Goal: Task Accomplishment & Management: Use online tool/utility

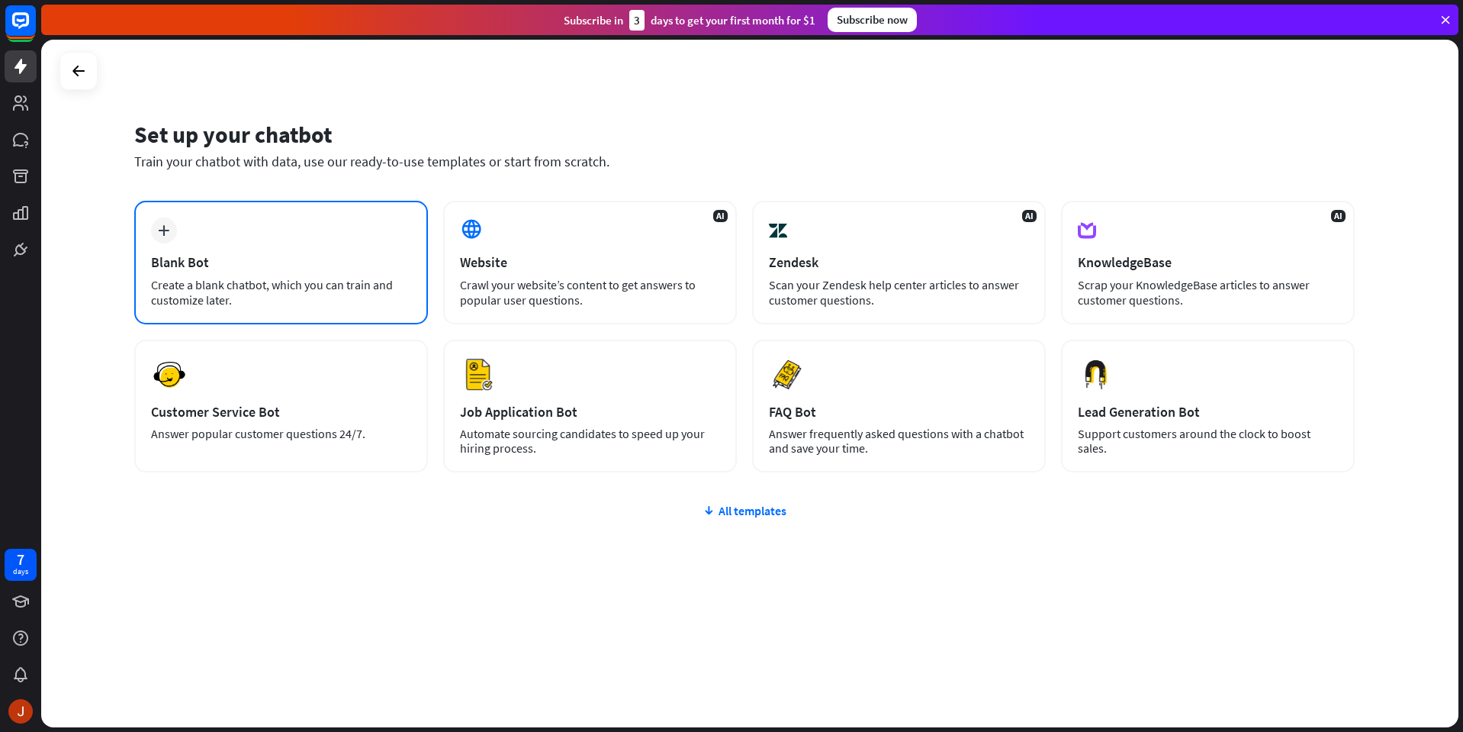
click at [322, 278] on div "Create a blank chatbot, which you can train and customize later." at bounding box center [281, 292] width 260 height 31
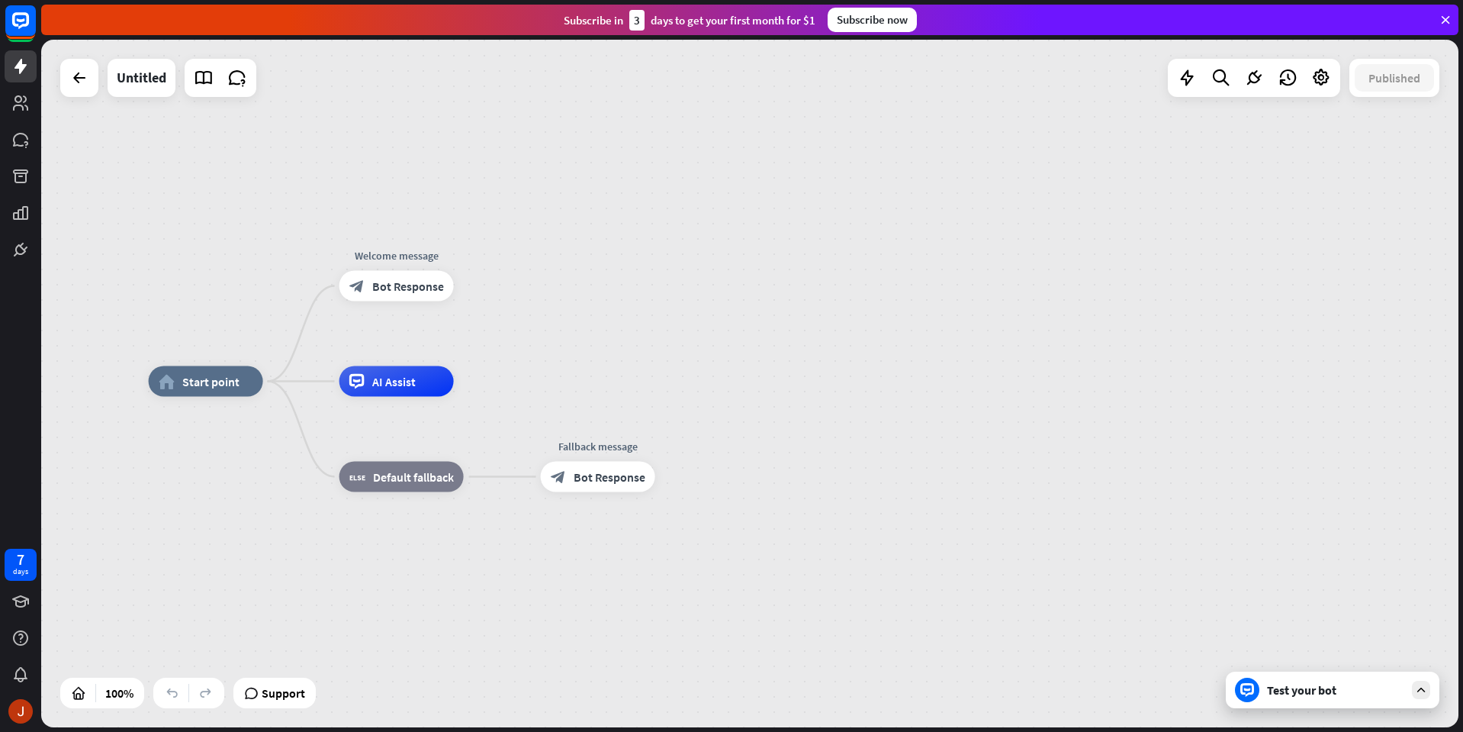
drag, startPoint x: 792, startPoint y: 238, endPoint x: 616, endPoint y: 236, distance: 176.3
click at [616, 236] on div "home_2 Start point Welcome message block_bot_response Bot Response AI Assist bl…" at bounding box center [750, 383] width 1418 height 687
click at [406, 288] on span "Bot Response" at bounding box center [408, 285] width 72 height 15
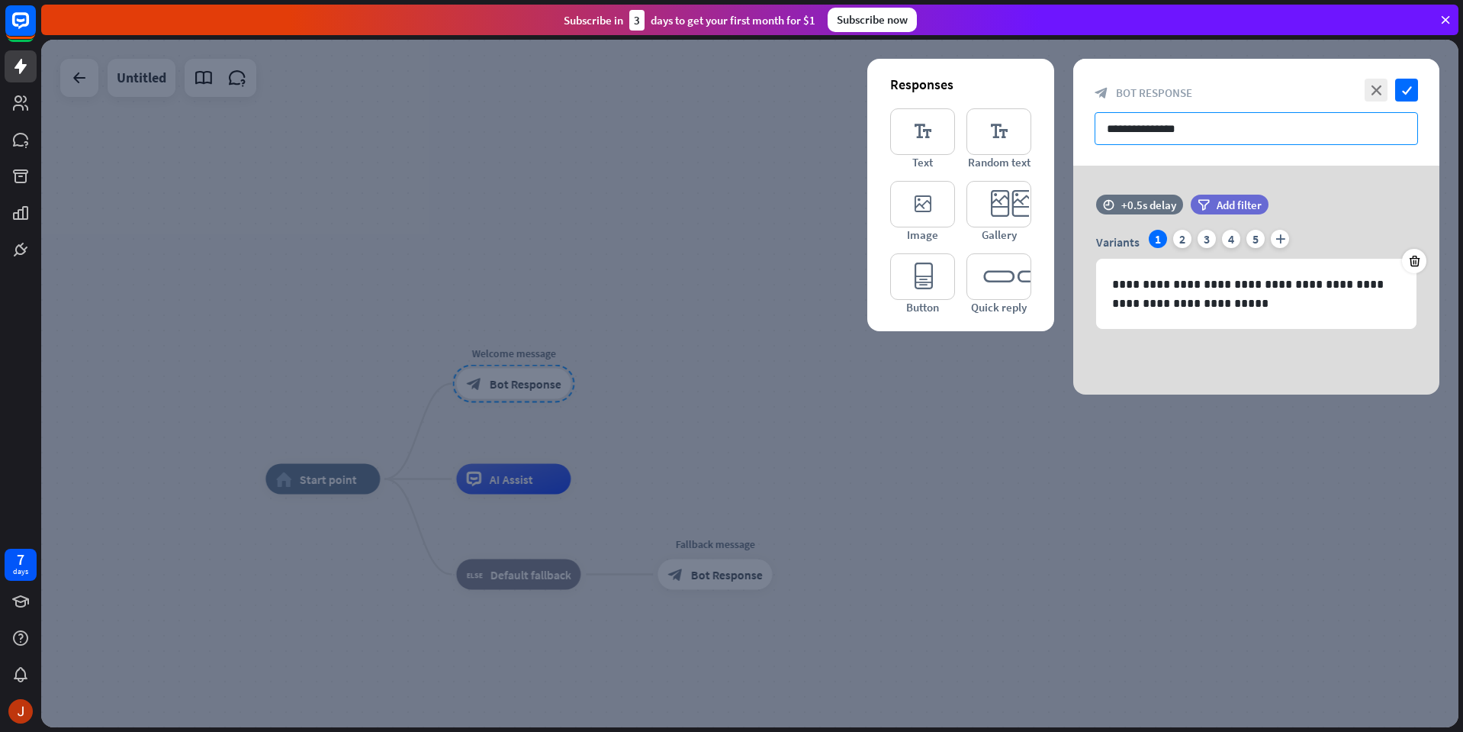
click at [1281, 131] on input "**********" at bounding box center [1256, 128] width 323 height 33
click at [1181, 241] on div "2" at bounding box center [1182, 239] width 18 height 18
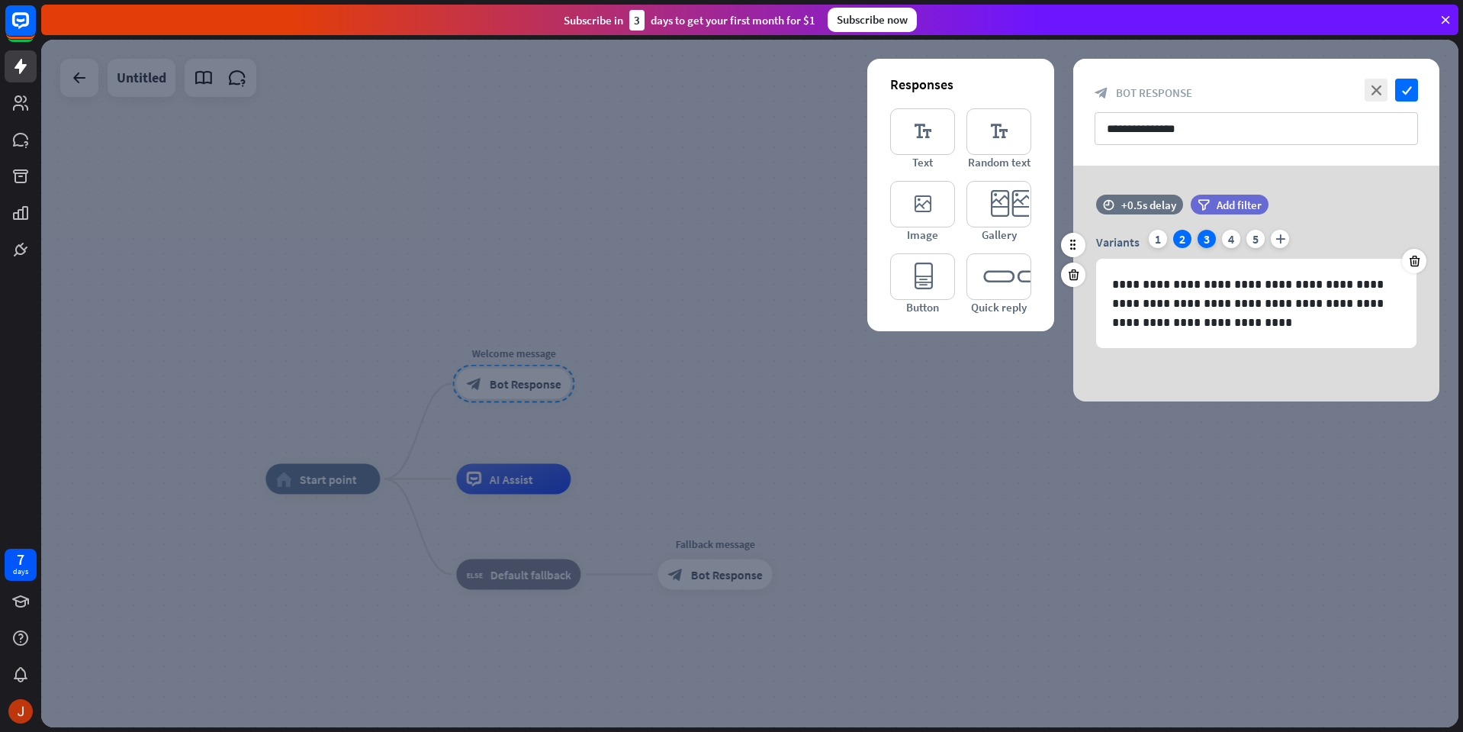
click at [1203, 240] on div "3" at bounding box center [1207, 239] width 18 height 18
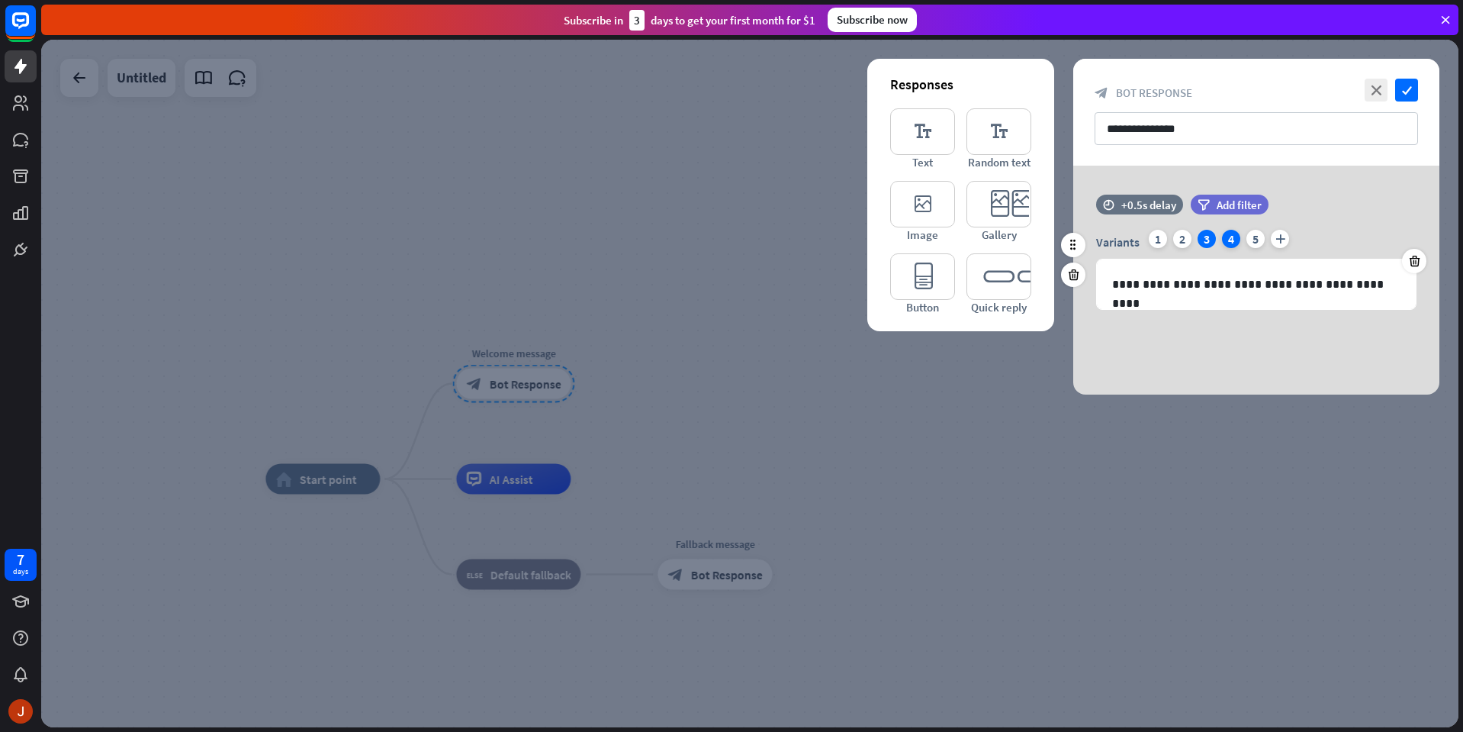
click at [1226, 240] on div "4" at bounding box center [1231, 239] width 18 height 18
click at [1254, 241] on div "5" at bounding box center [1256, 239] width 18 height 18
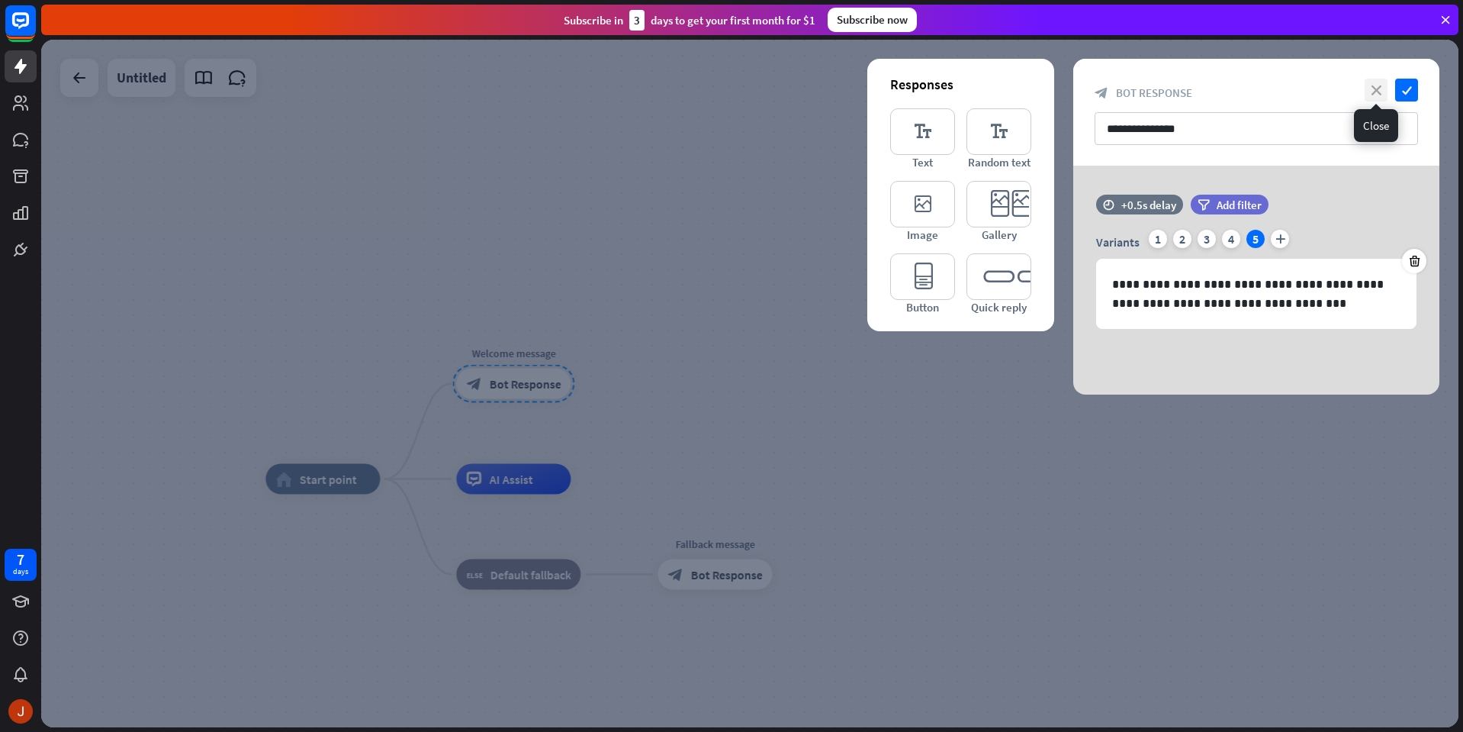
click at [1375, 92] on icon "close" at bounding box center [1376, 90] width 23 height 23
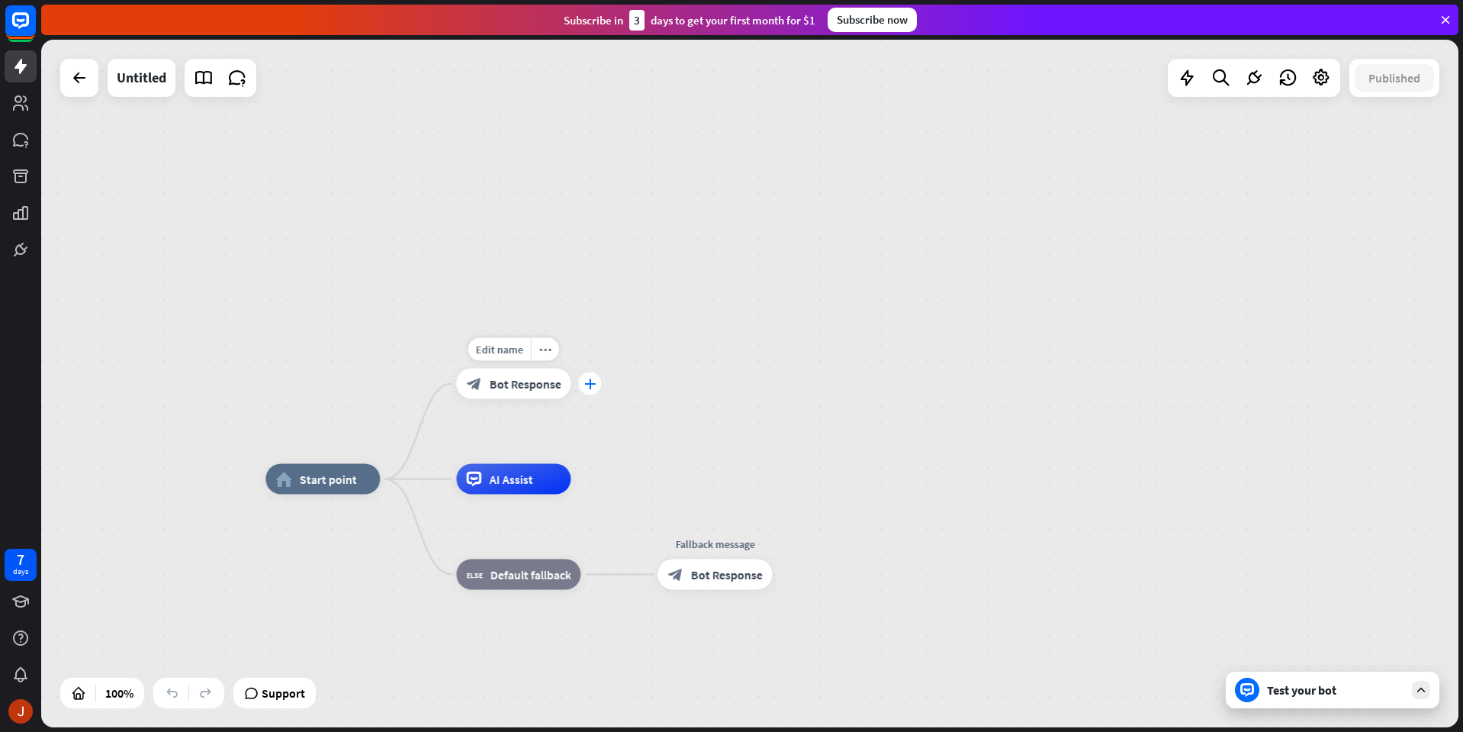
click at [593, 394] on div "plus" at bounding box center [589, 383] width 23 height 23
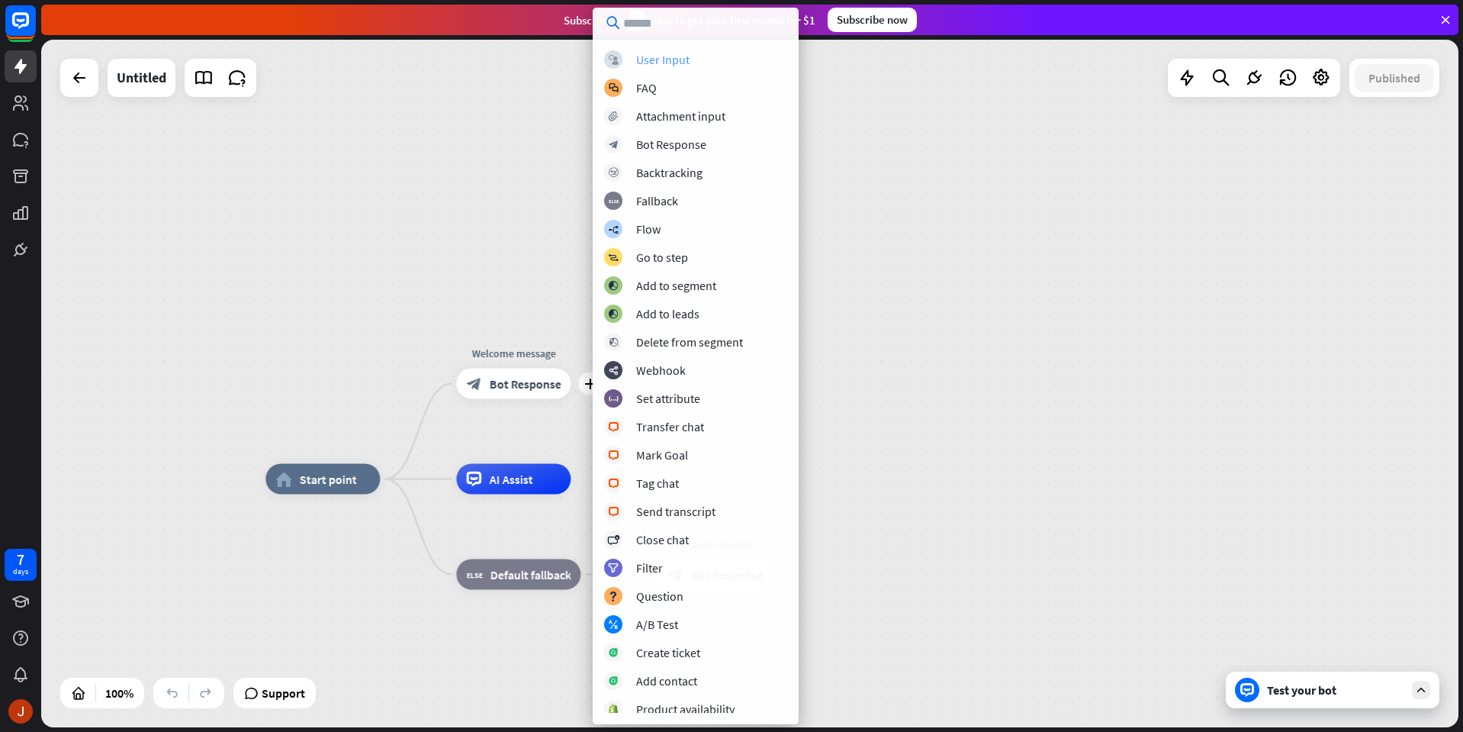
click at [670, 52] on div "User Input" at bounding box center [662, 59] width 53 height 15
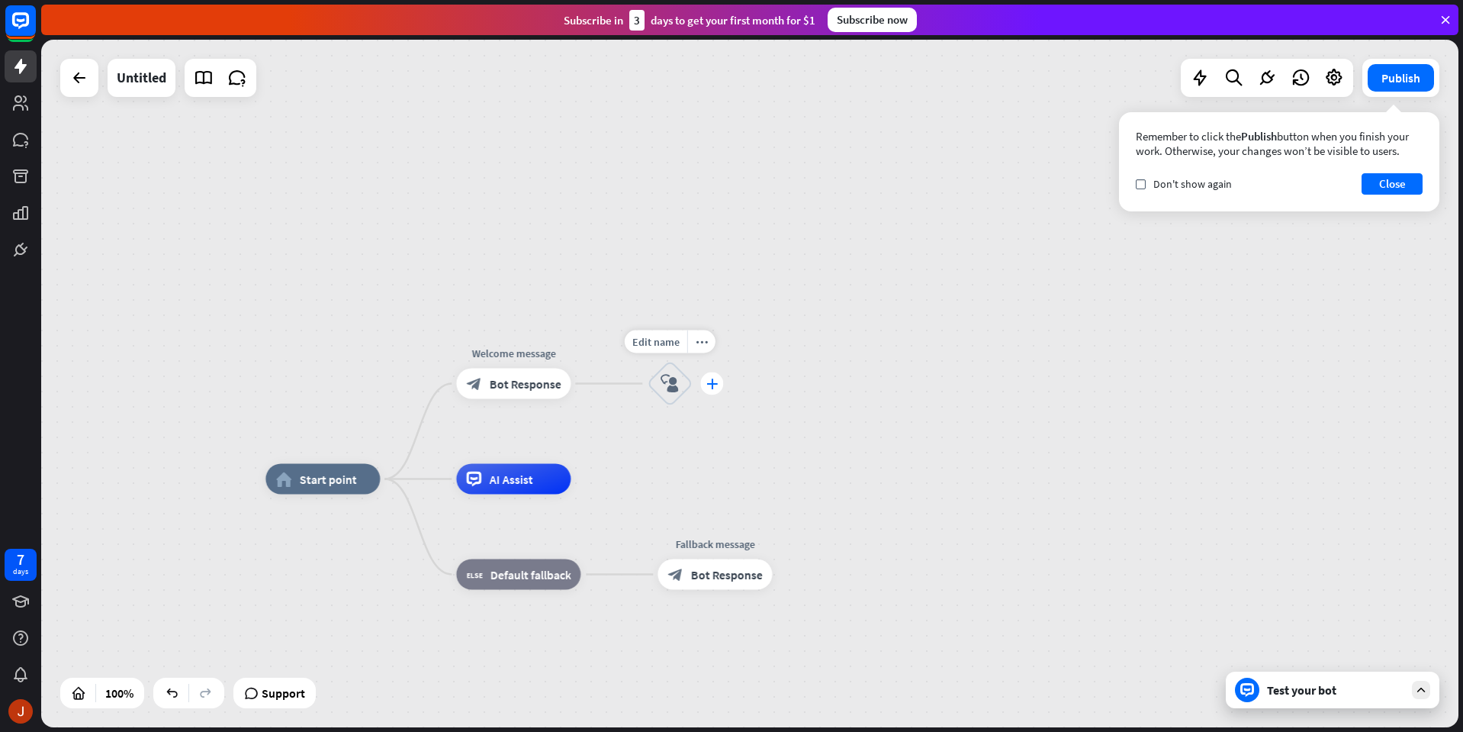
click at [717, 381] on icon "plus" at bounding box center [711, 383] width 11 height 11
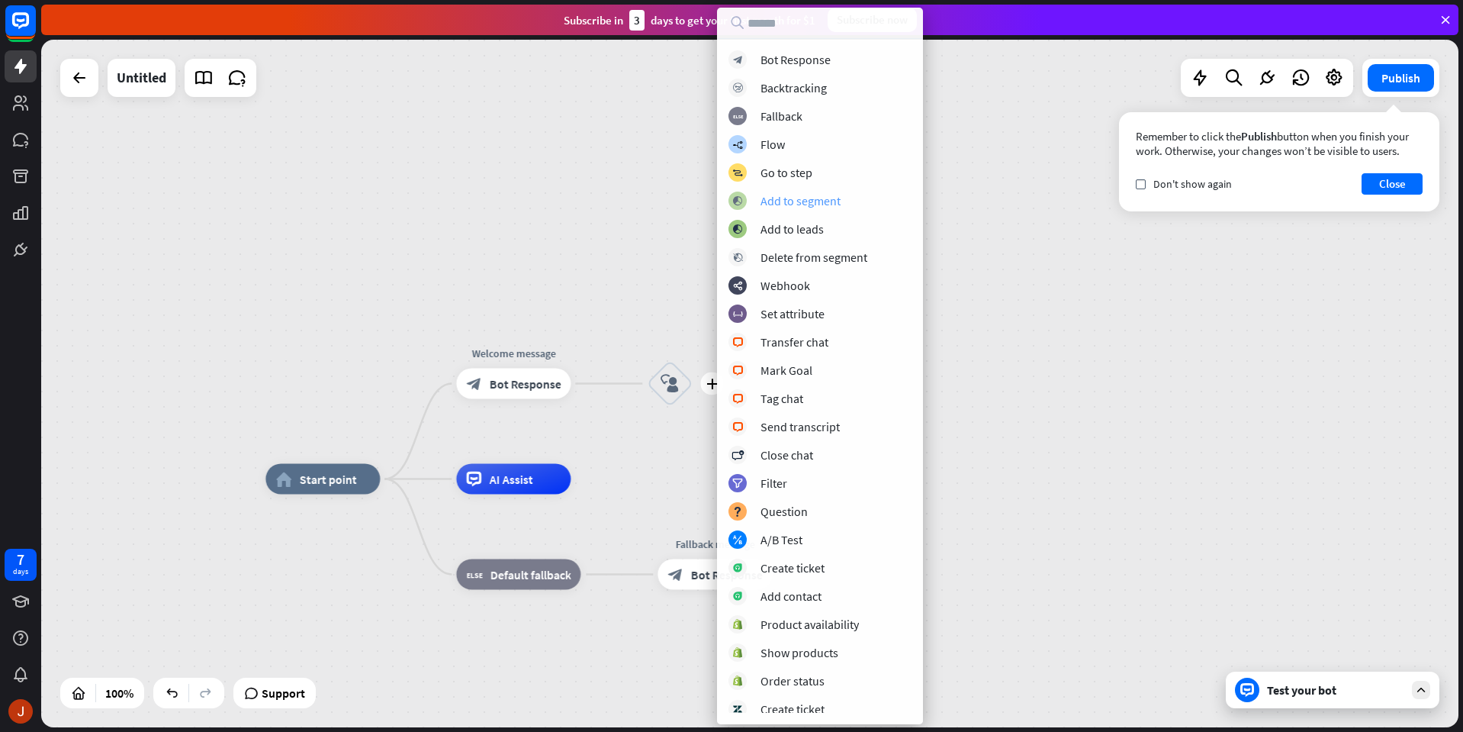
click at [793, 198] on div "Add to segment" at bounding box center [801, 200] width 80 height 15
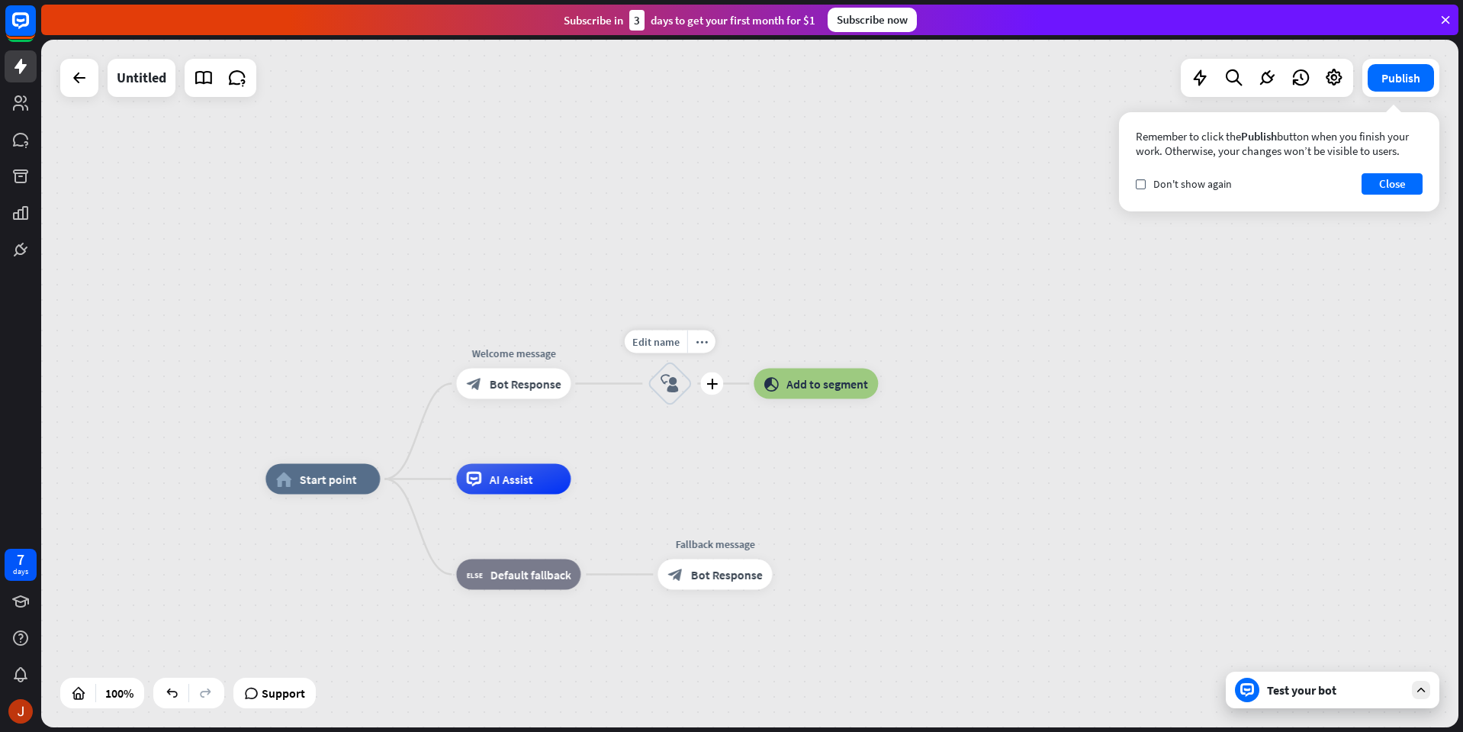
click at [660, 404] on div "block_user_input" at bounding box center [670, 384] width 46 height 46
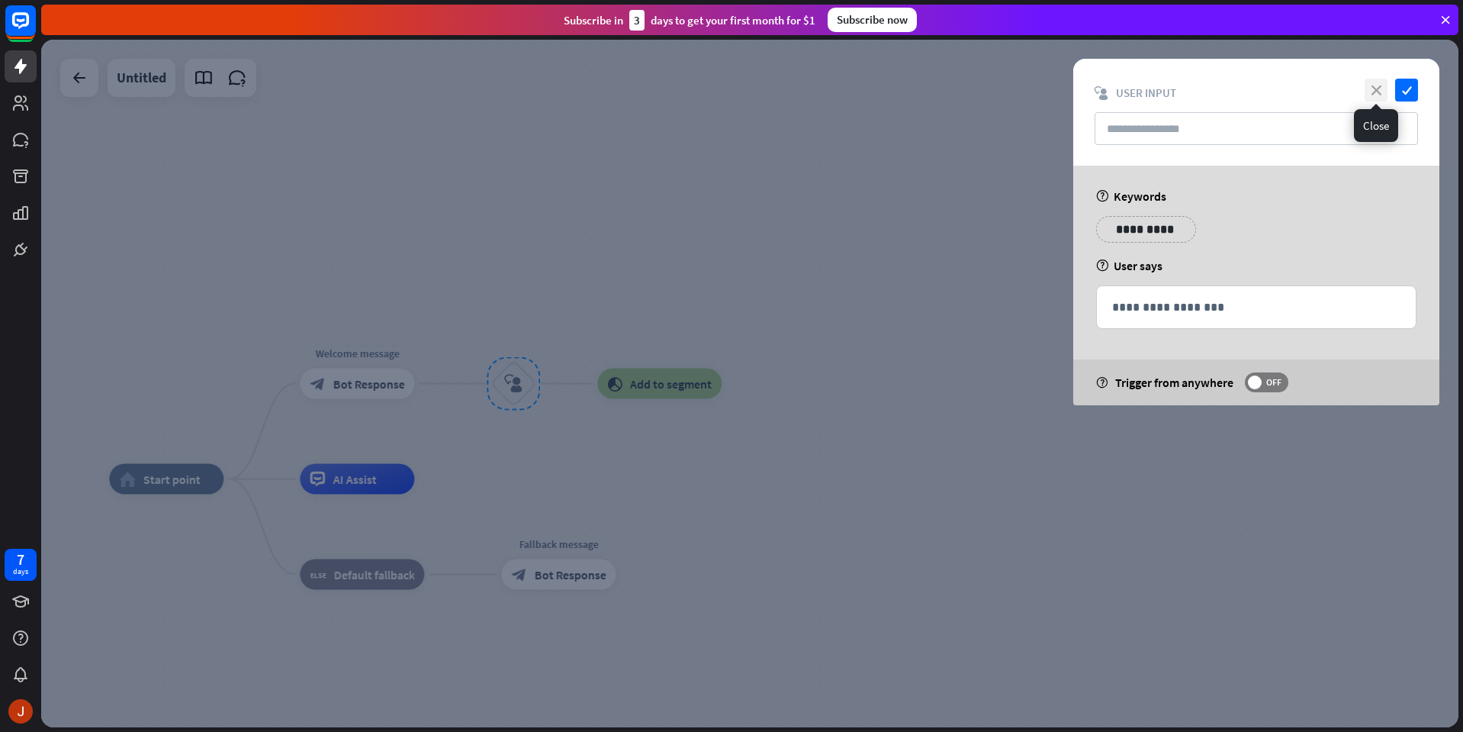
click at [1382, 95] on icon "close" at bounding box center [1376, 90] width 23 height 23
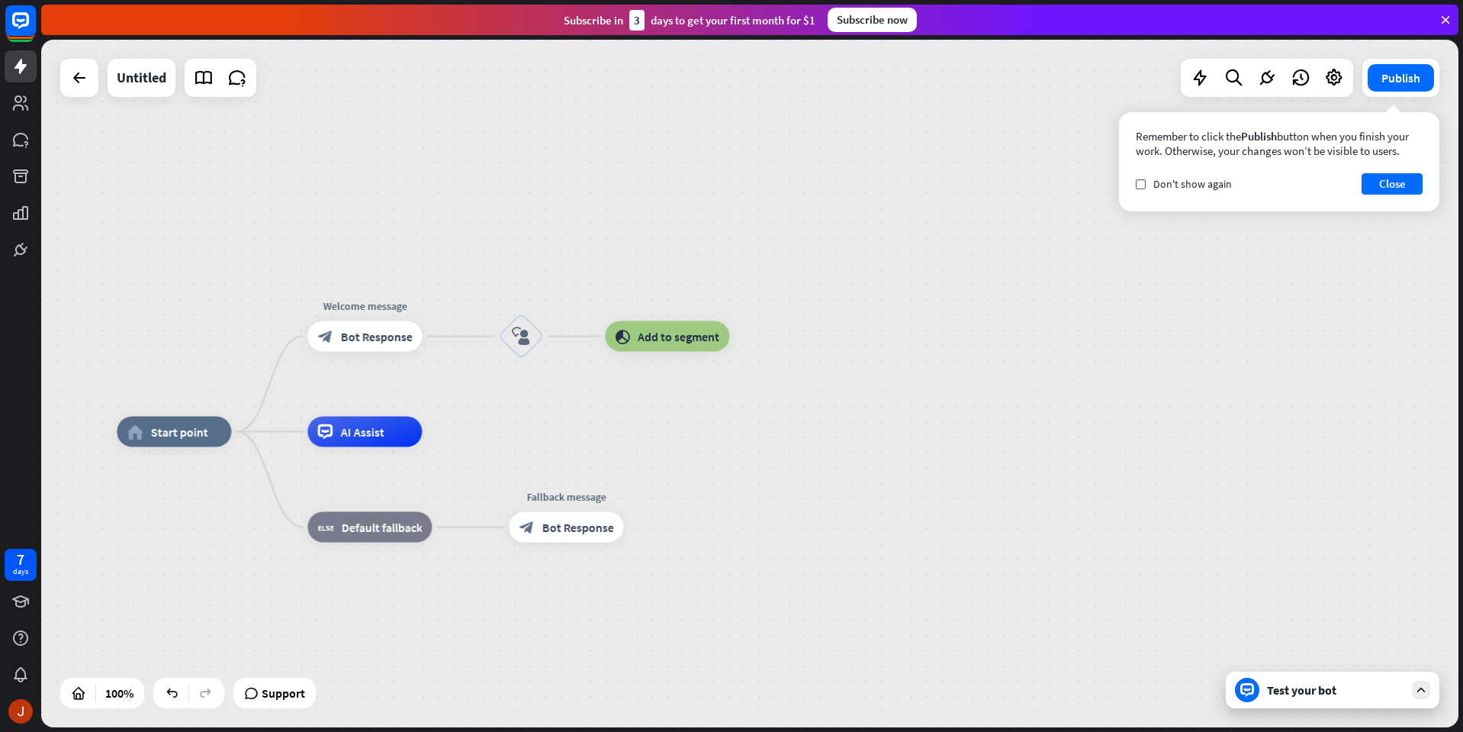
drag, startPoint x: 941, startPoint y: 355, endPoint x: 938, endPoint y: 317, distance: 38.2
click at [938, 317] on div "home_2 Start point Welcome message block_bot_response Bot Response block_user_i…" at bounding box center [750, 383] width 1418 height 687
click at [396, 397] on icon "more_horiz" at bounding box center [397, 396] width 12 height 11
click at [1425, 694] on icon at bounding box center [1422, 690] width 14 height 14
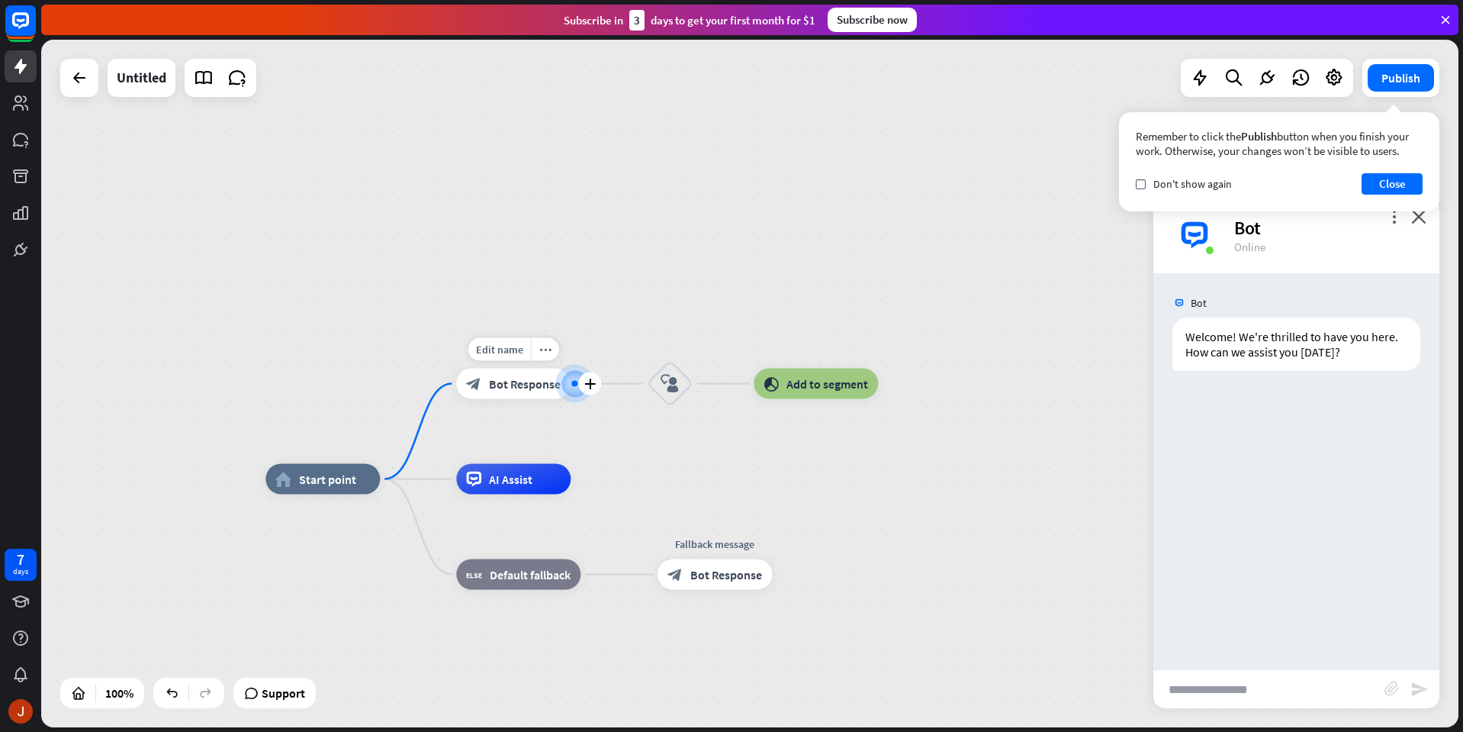
click at [535, 388] on span "Bot Response" at bounding box center [525, 383] width 72 height 15
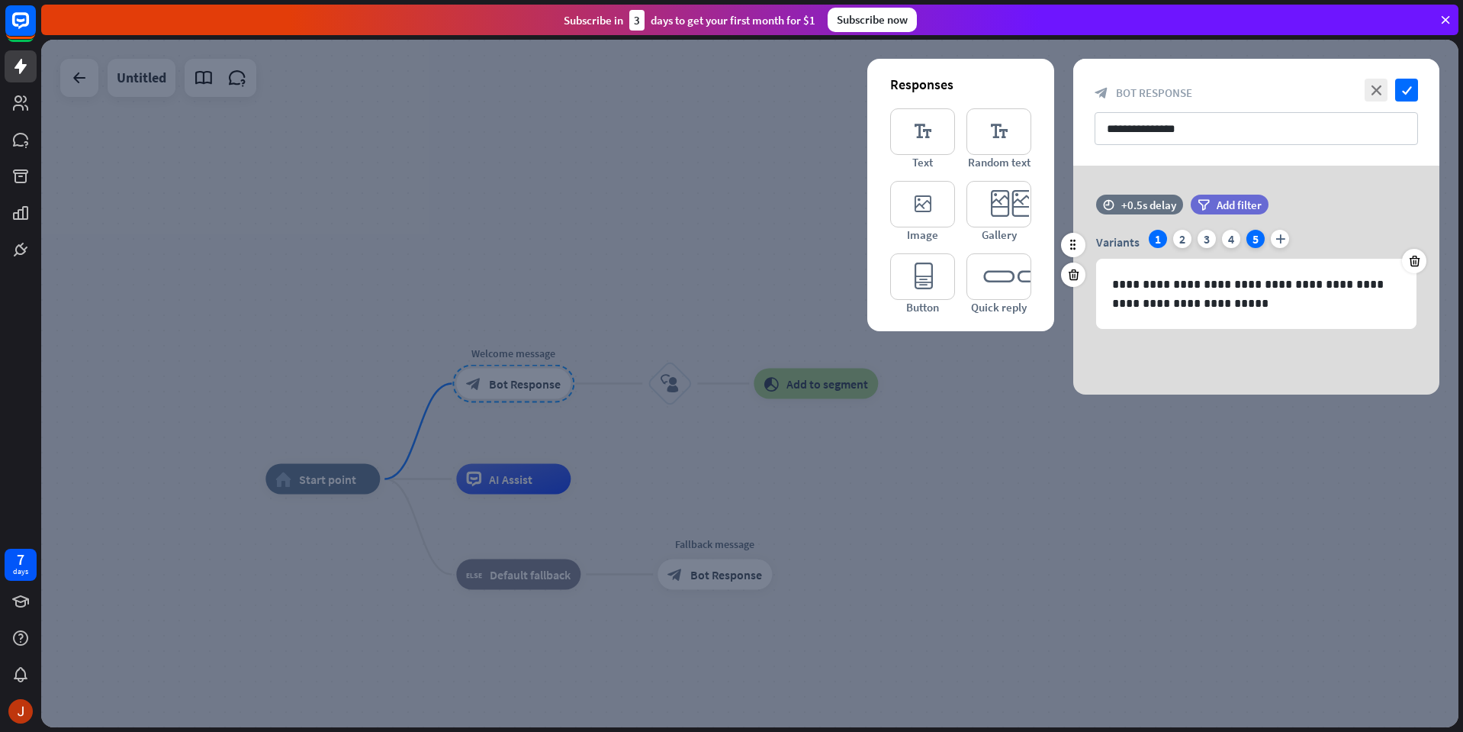
click at [1254, 237] on div "5" at bounding box center [1256, 239] width 18 height 18
click at [1378, 93] on icon "close" at bounding box center [1376, 90] width 23 height 23
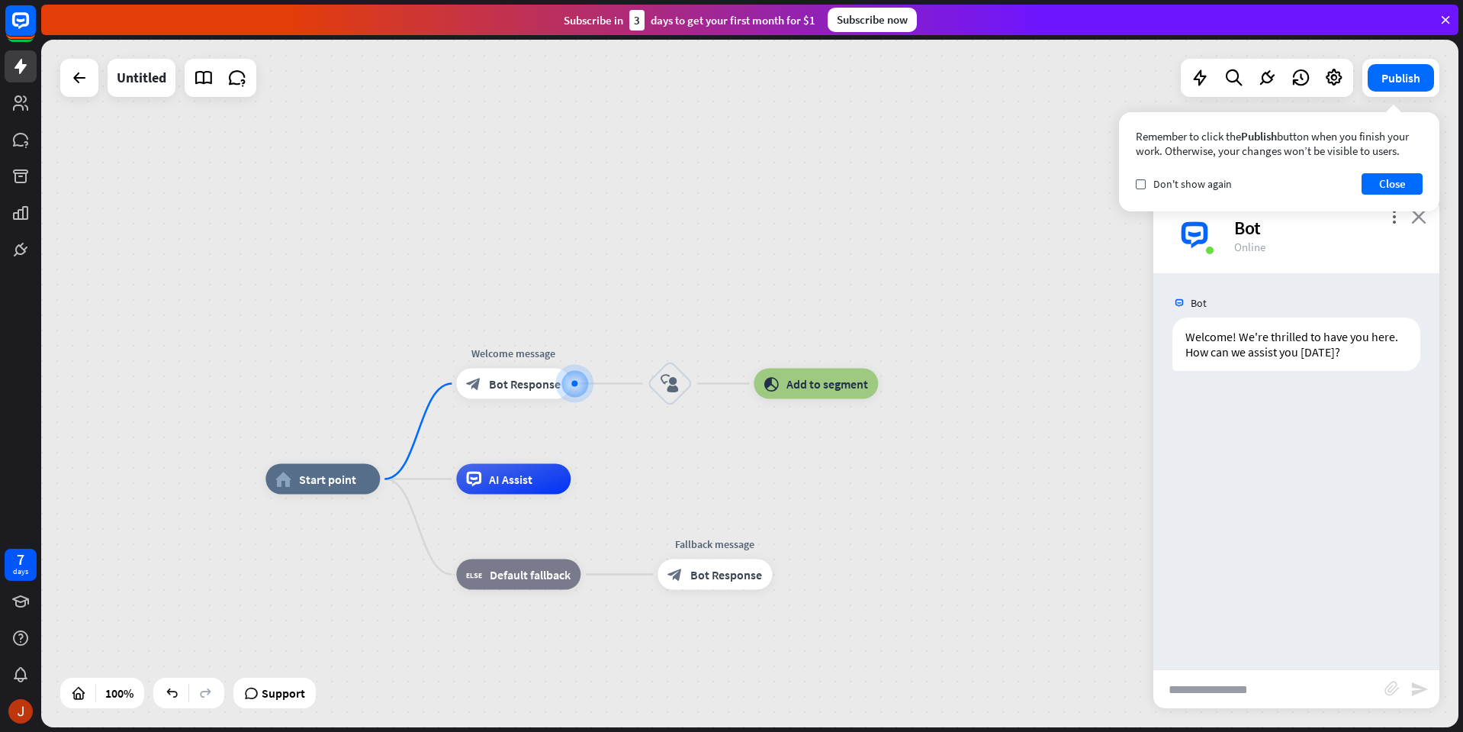
click at [1418, 215] on icon "close" at bounding box center [1418, 216] width 15 height 14
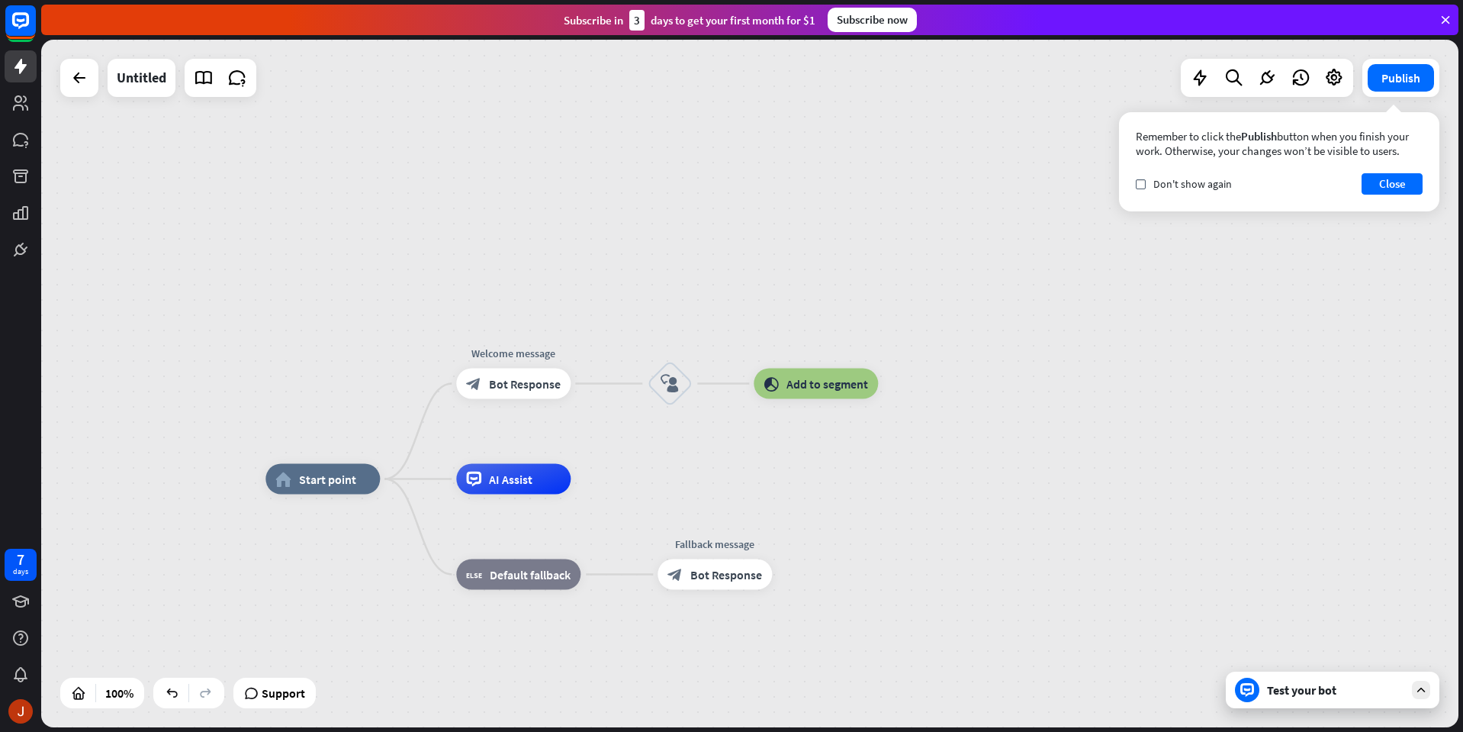
click at [1320, 691] on div "Test your bot" at bounding box center [1335, 689] width 137 height 15
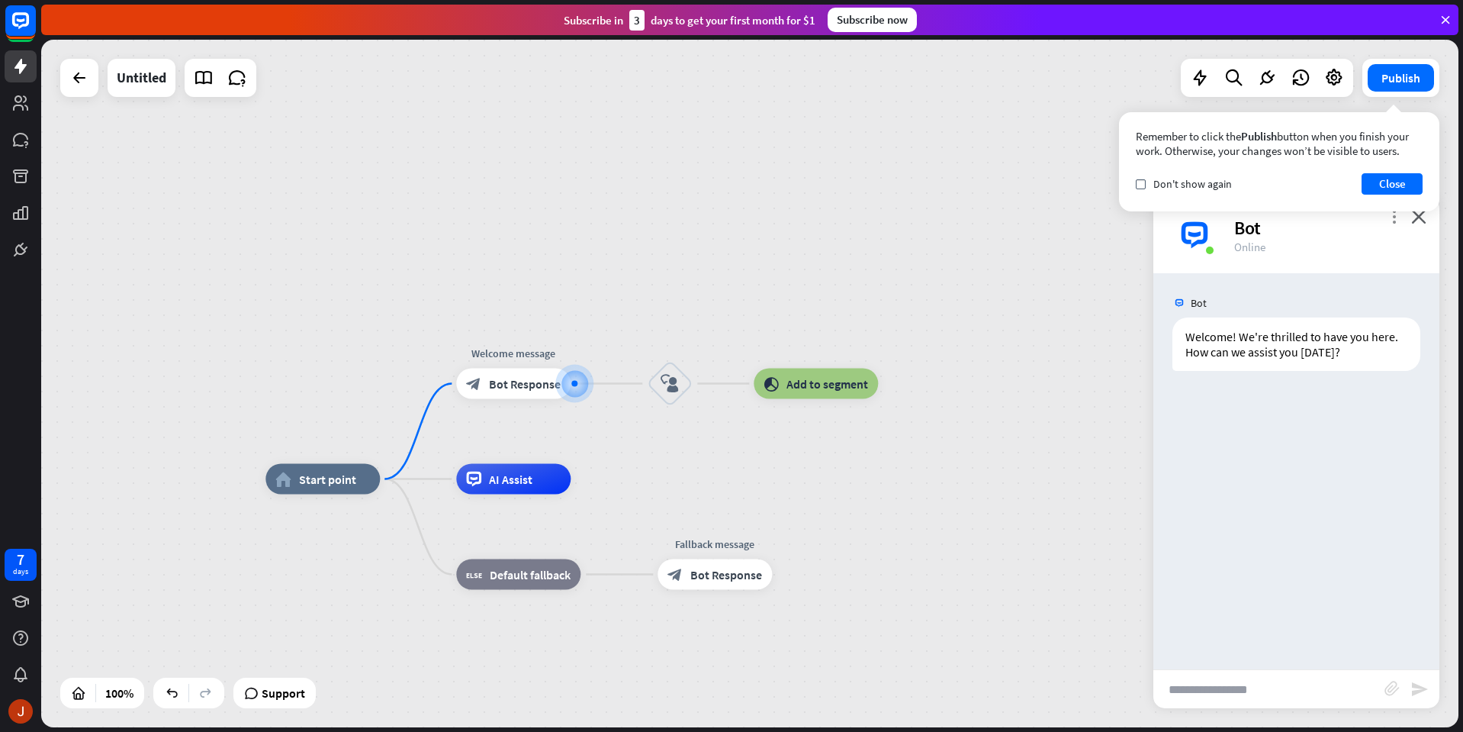
click at [1392, 217] on icon "more_vert" at bounding box center [1394, 216] width 14 height 14
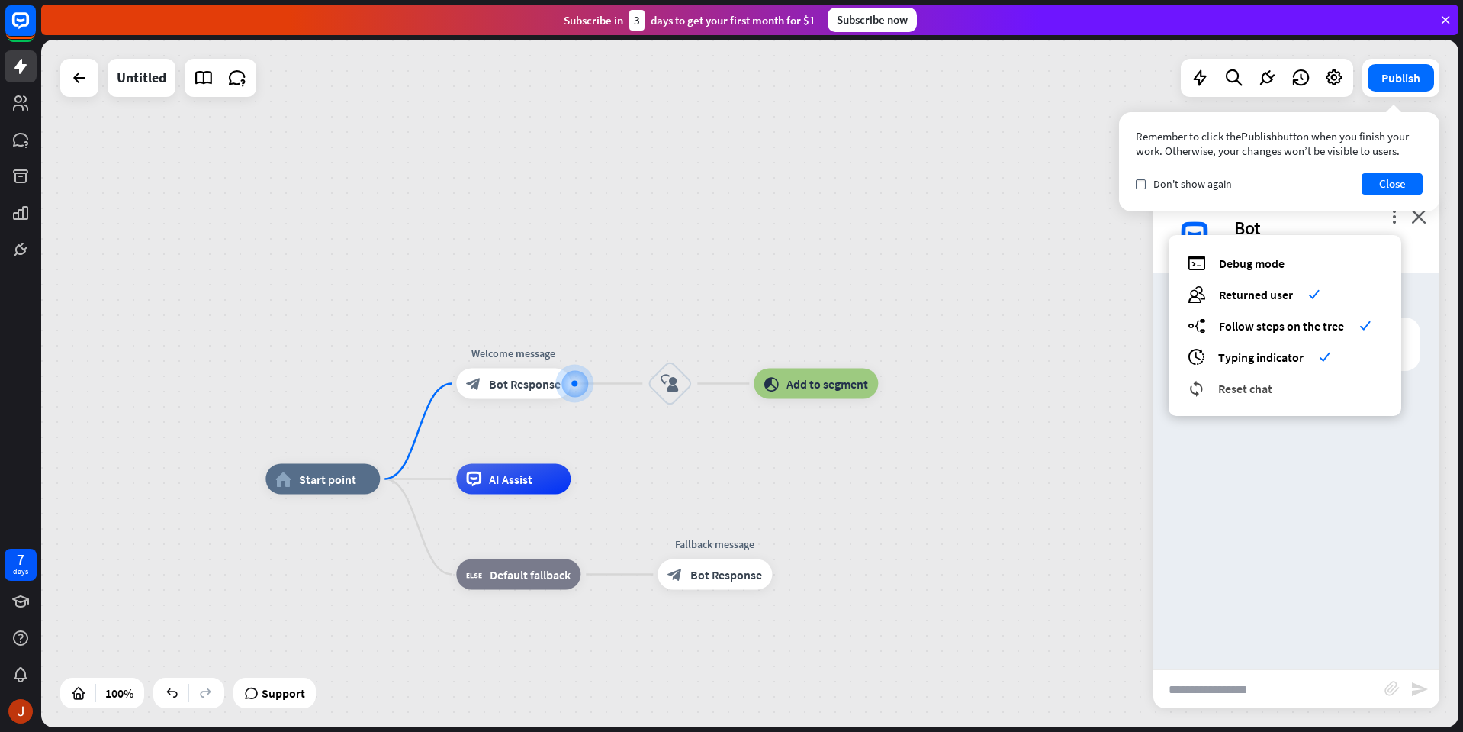
click at [1277, 386] on div "reset_chat Reset chat" at bounding box center [1285, 388] width 195 height 18
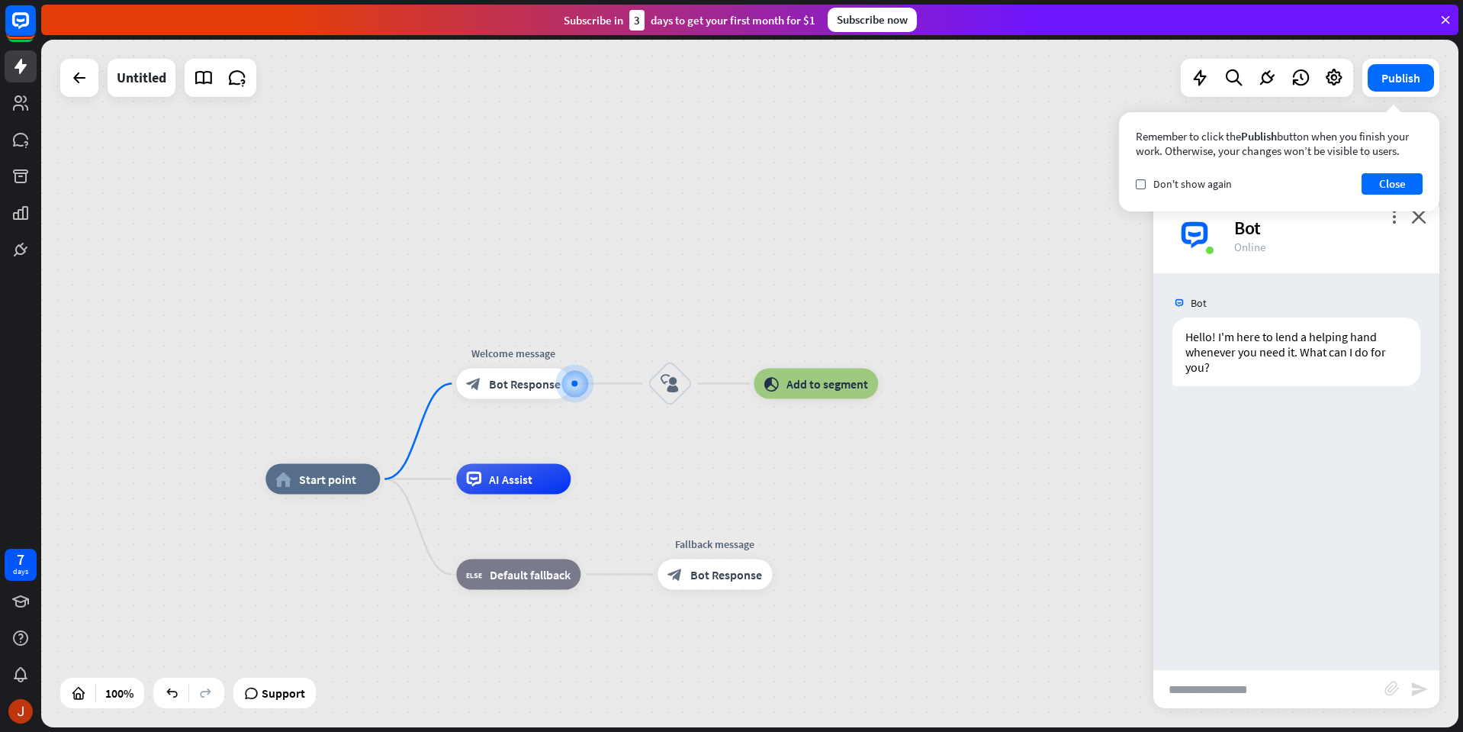
click at [1061, 434] on div "home_2 Start point Welcome message block_bot_response Bot Response block_user_i…" at bounding box center [750, 383] width 1418 height 687
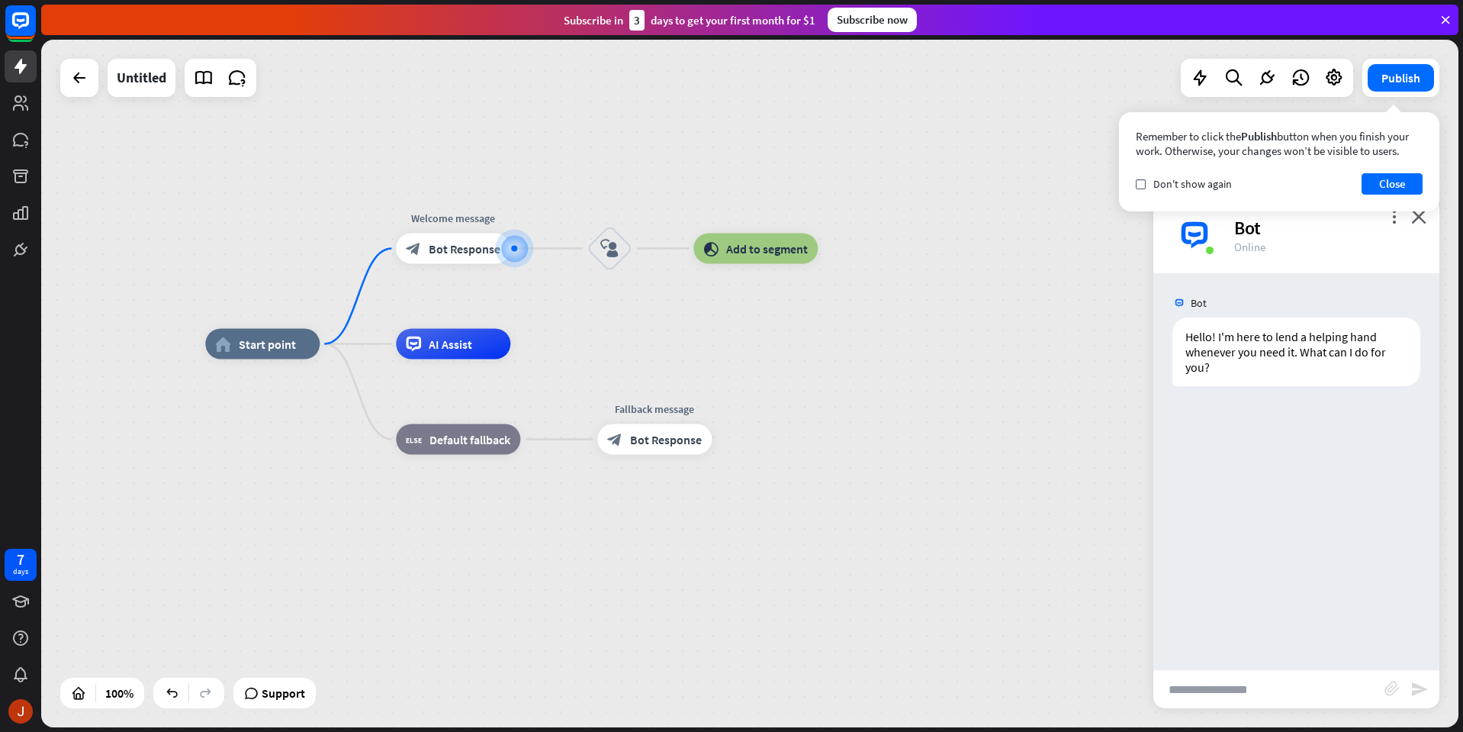
drag, startPoint x: 1057, startPoint y: 419, endPoint x: 999, endPoint y: 299, distance: 133.4
click at [999, 299] on div "home_2 Start point Welcome message block_bot_response Bot Response block_user_i…" at bounding box center [750, 383] width 1418 height 687
click at [1238, 688] on input "text" at bounding box center [1269, 689] width 231 height 38
type input "**********"
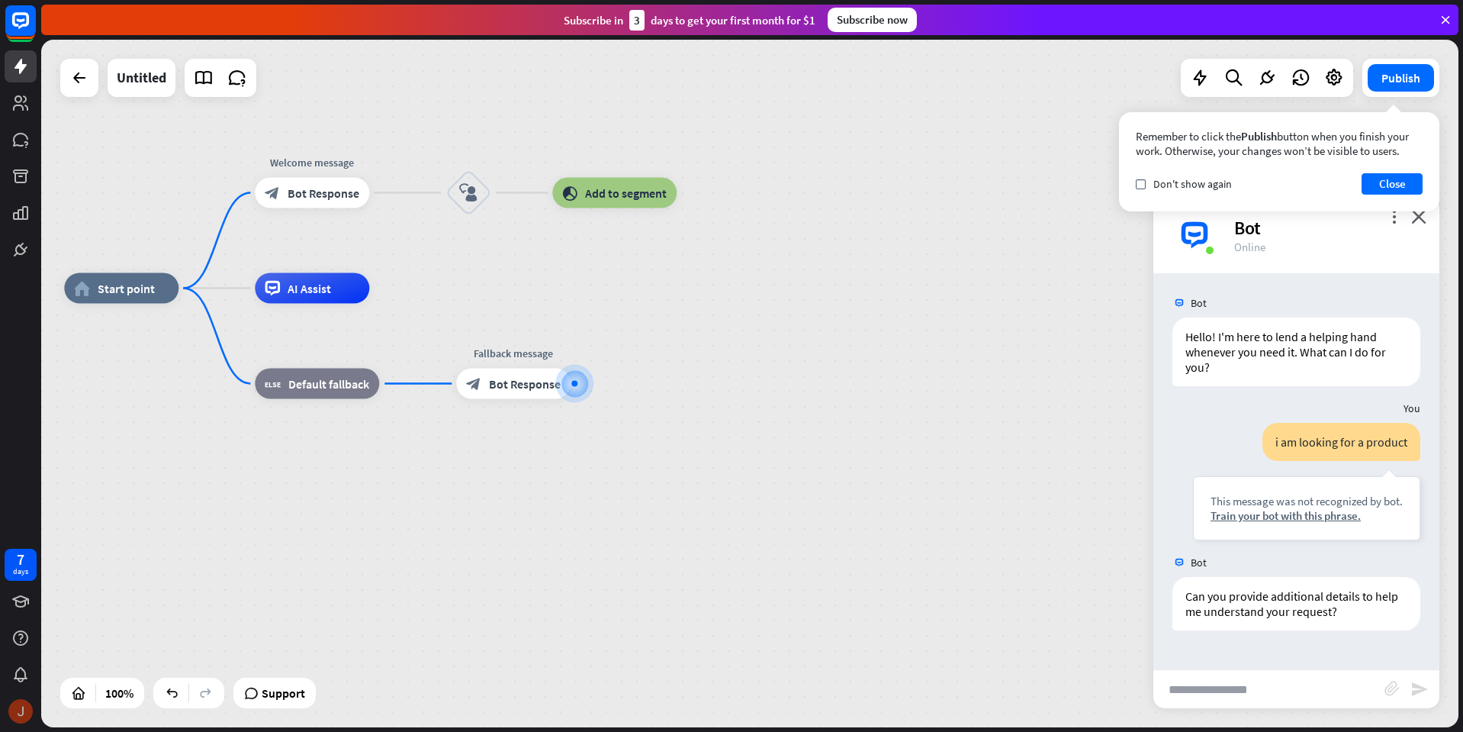
click at [16, 707] on img at bounding box center [20, 711] width 24 height 24
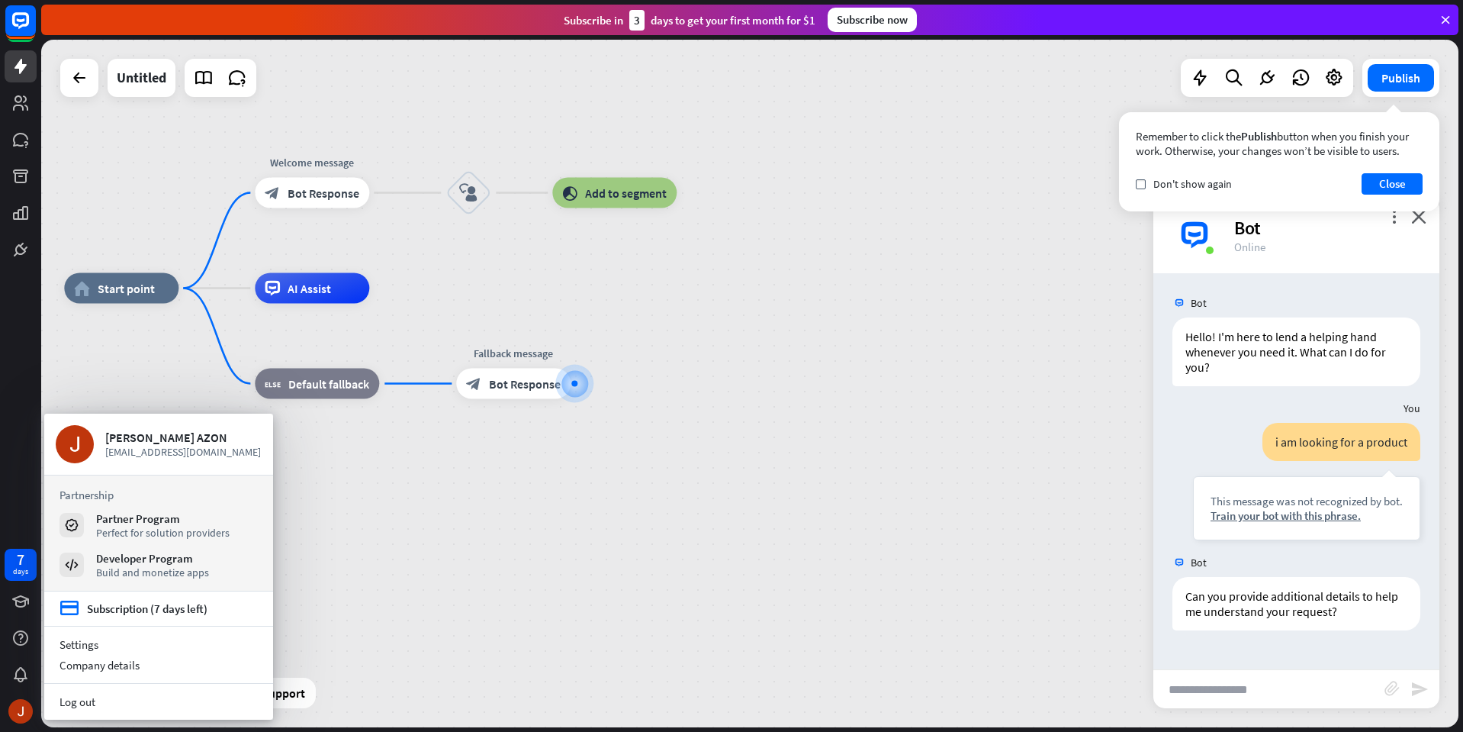
click at [760, 488] on div "home_2 Start point Welcome message block_bot_response Bot Response block_user_i…" at bounding box center [773, 631] width 1418 height 687
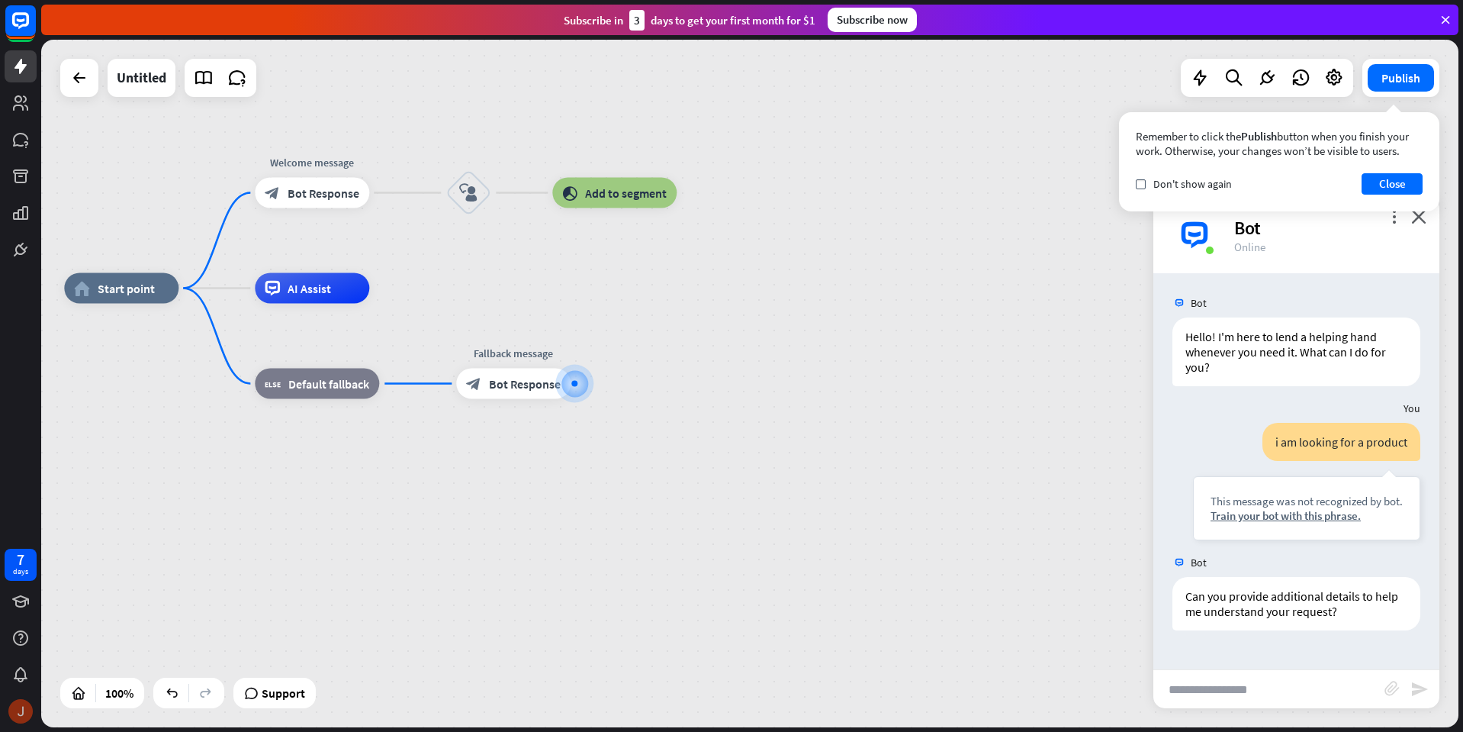
click at [11, 709] on img at bounding box center [20, 711] width 24 height 24
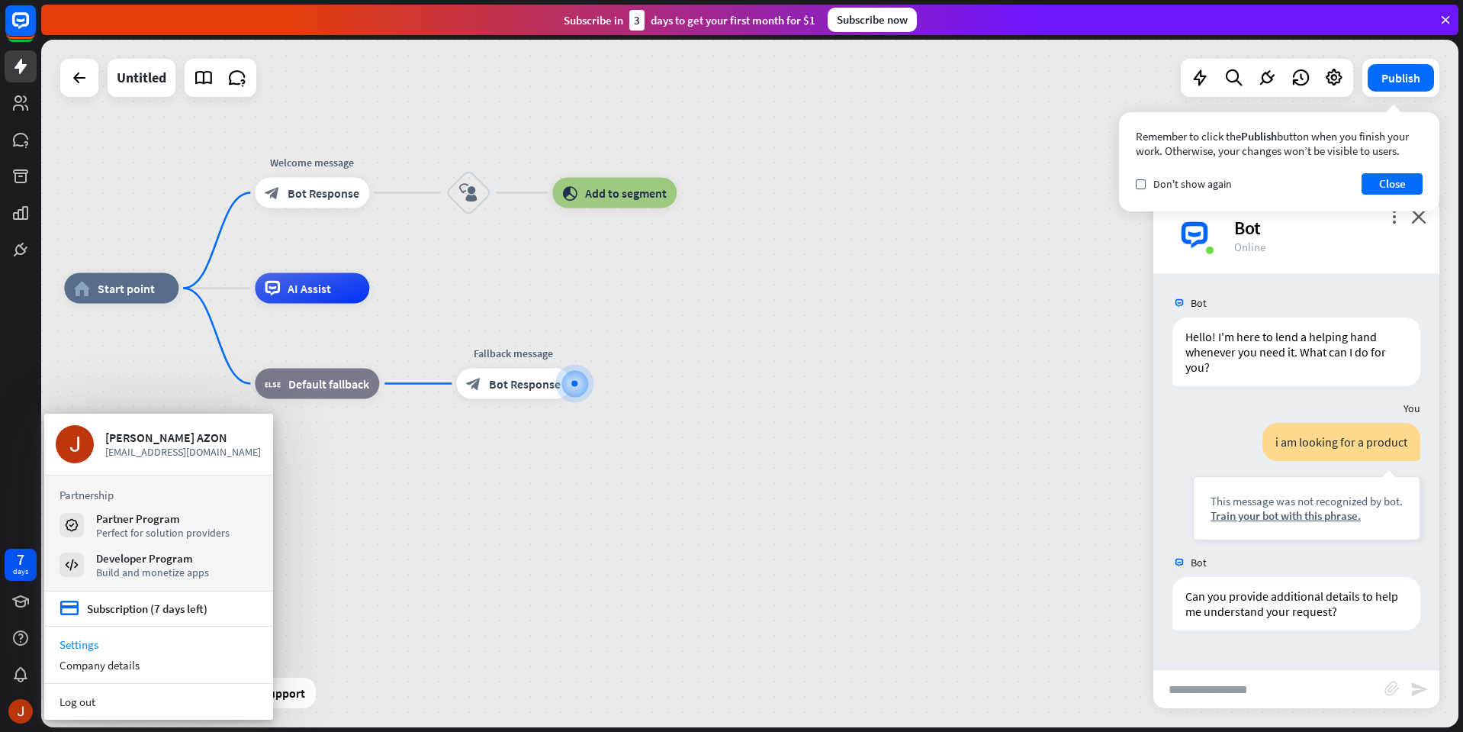
click at [104, 639] on link "Settings" at bounding box center [158, 644] width 229 height 21
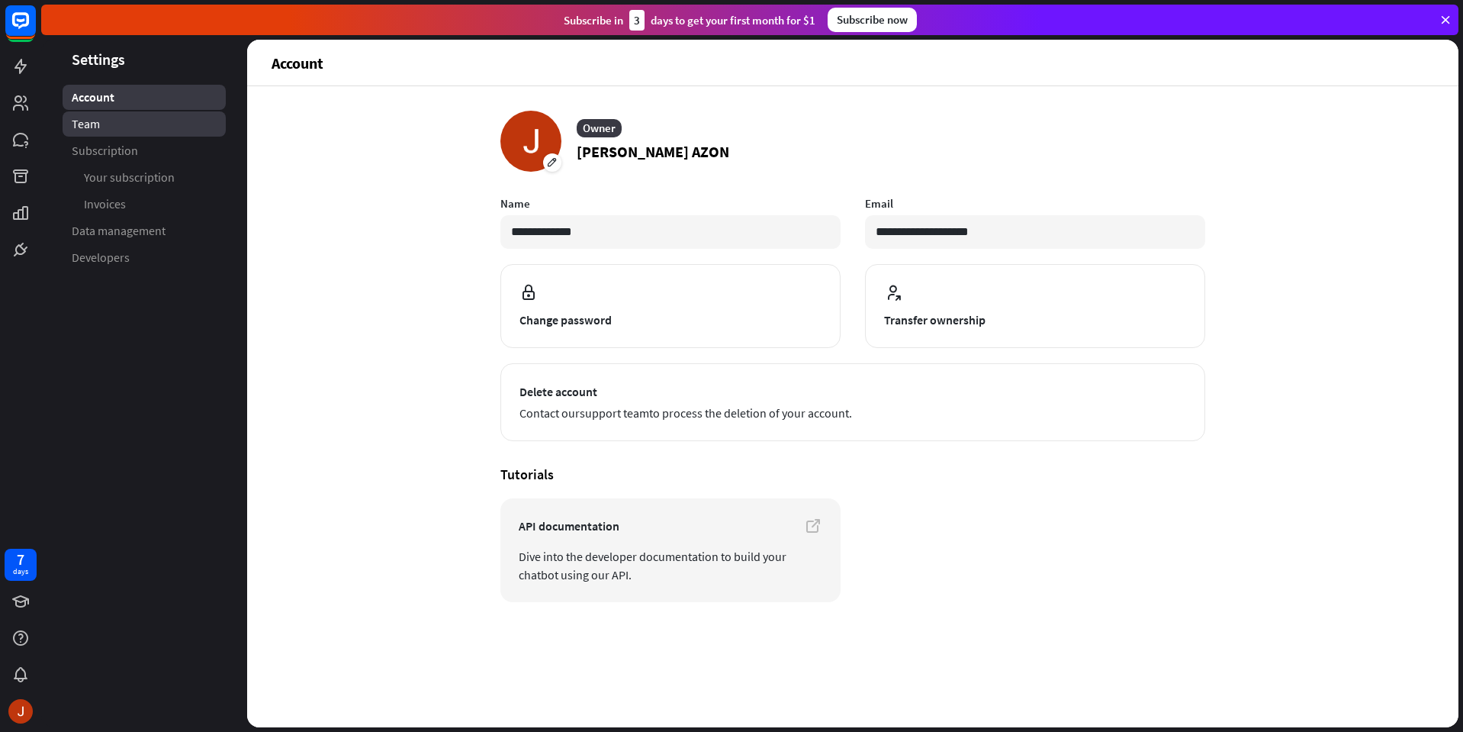
click at [108, 126] on link "Team" at bounding box center [144, 123] width 163 height 25
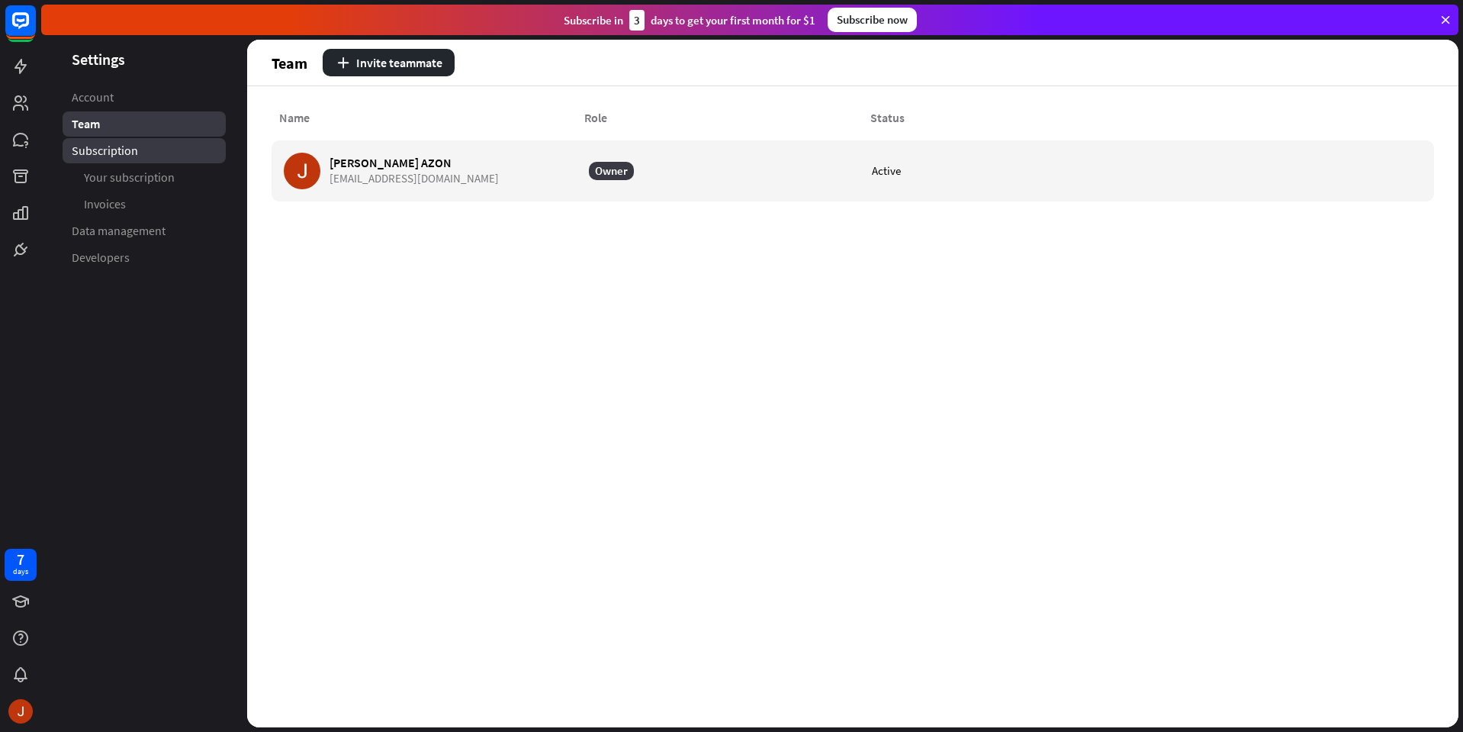
click at [135, 150] on span "Subscription" at bounding box center [105, 151] width 66 height 16
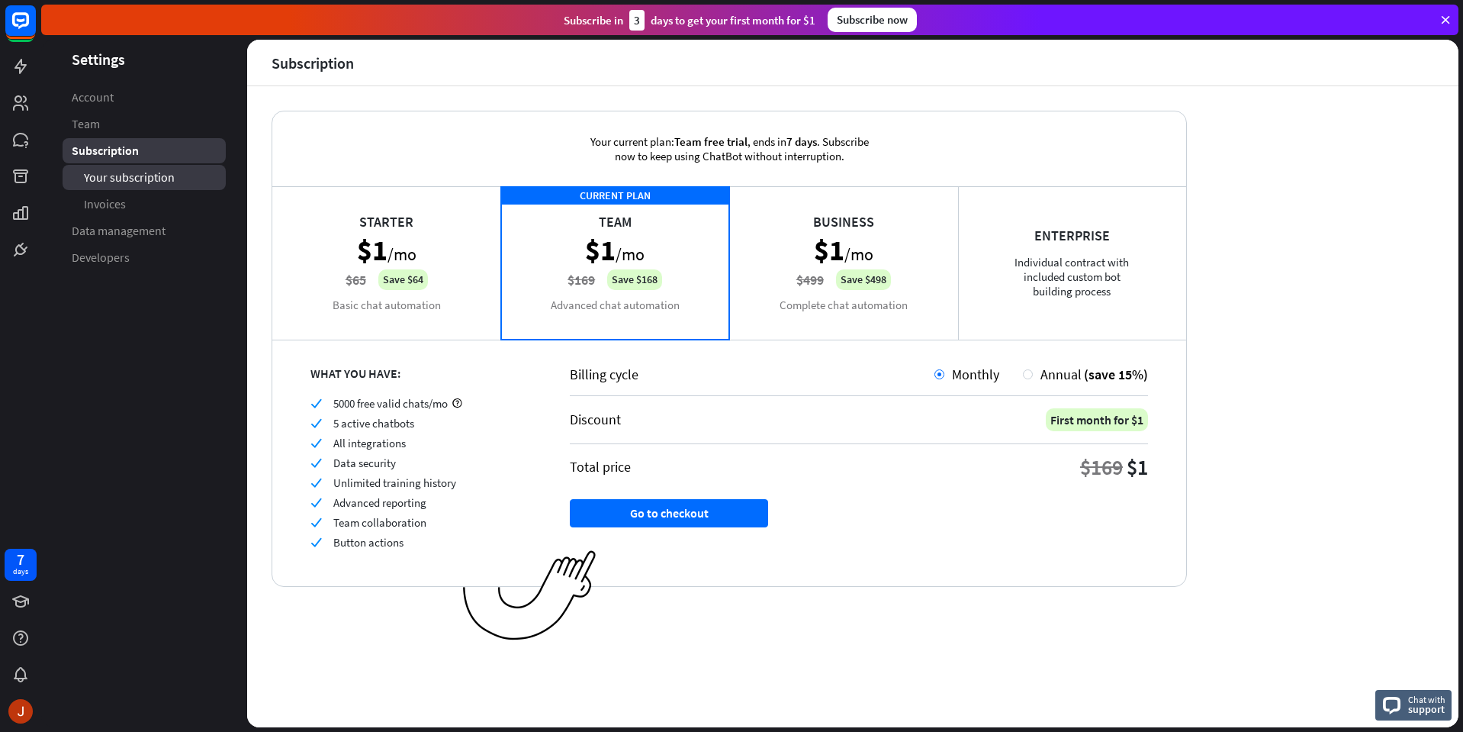
click at [166, 184] on span "Your subscription" at bounding box center [129, 177] width 91 height 16
click at [150, 202] on link "Invoices" at bounding box center [144, 203] width 163 height 25
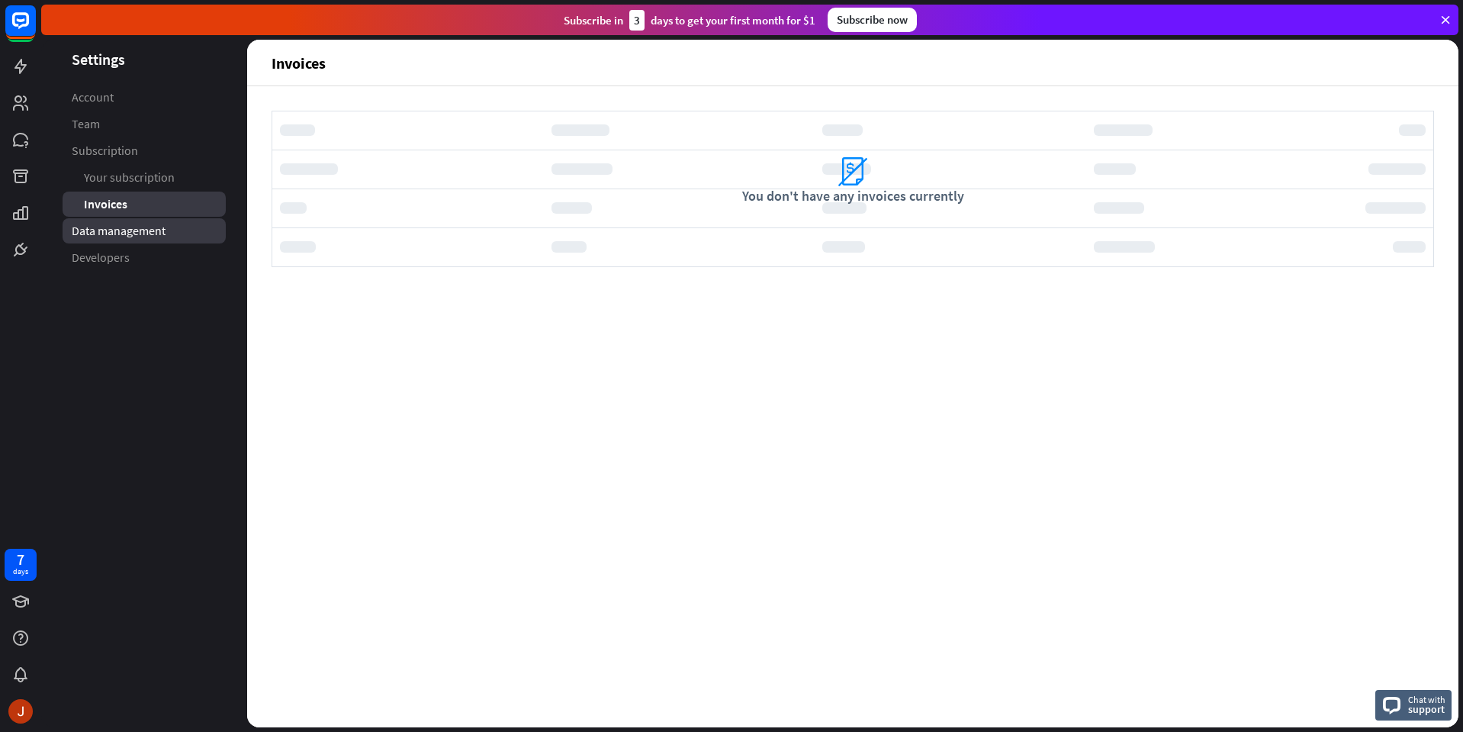
click at [150, 230] on span "Data management" at bounding box center [119, 231] width 94 height 16
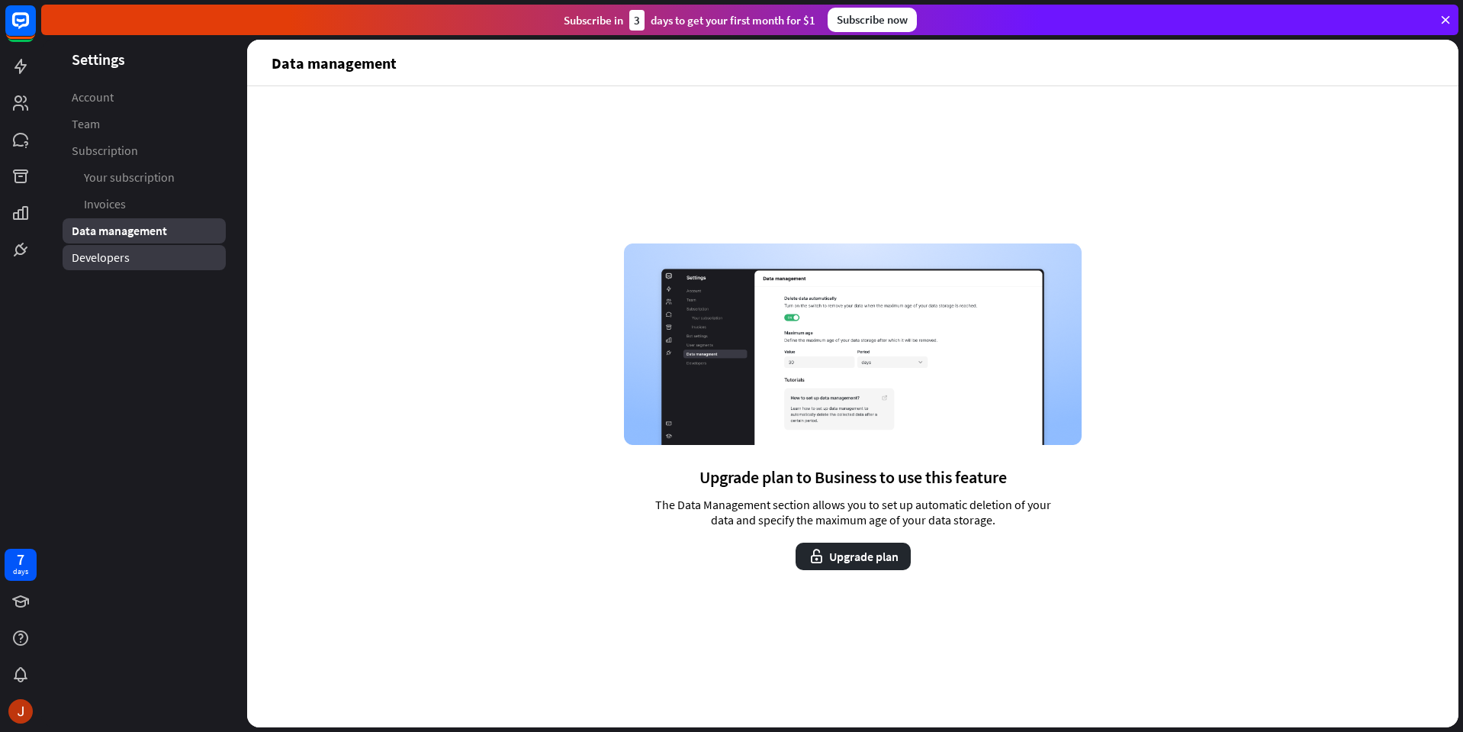
click at [144, 254] on link "Developers" at bounding box center [144, 257] width 163 height 25
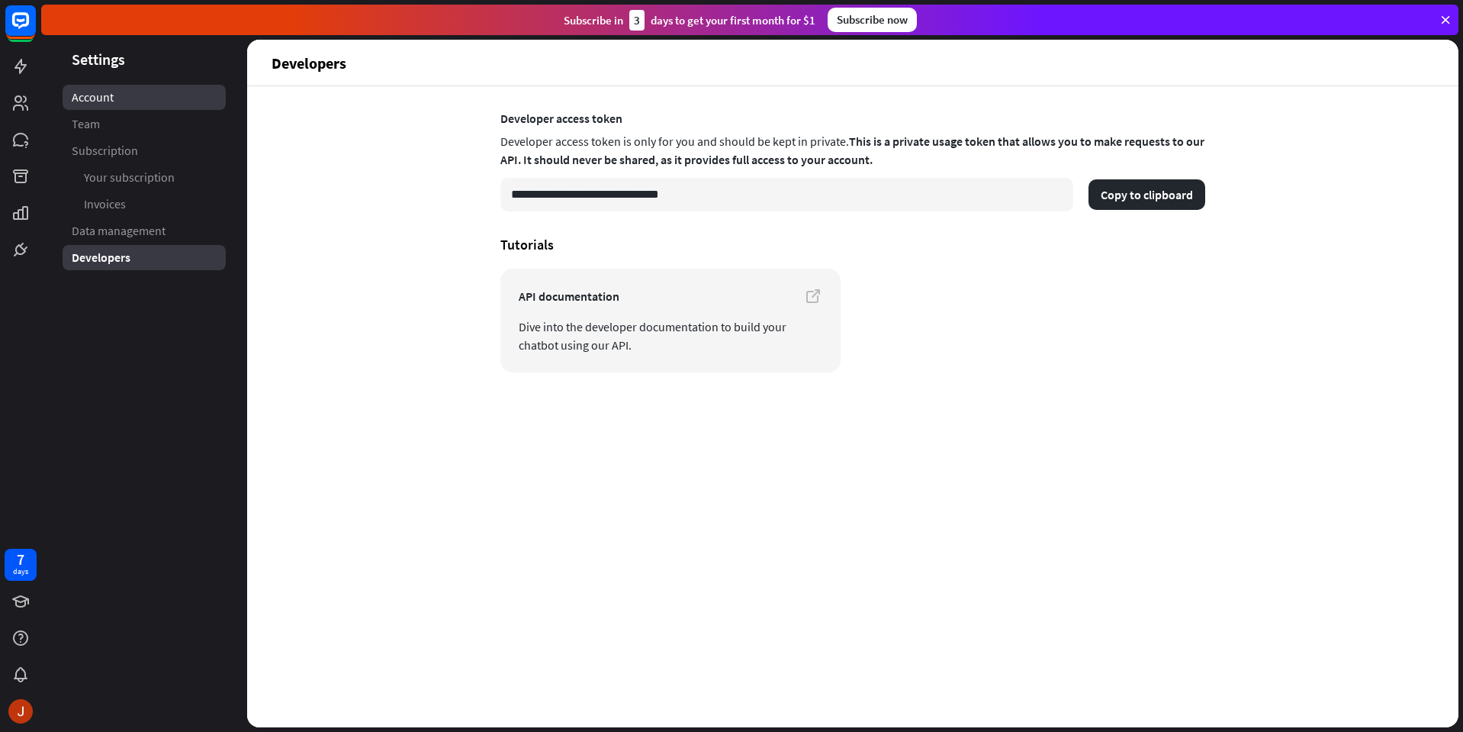
click at [126, 97] on link "Account" at bounding box center [144, 97] width 163 height 25
